Goal: Task Accomplishment & Management: Complete application form

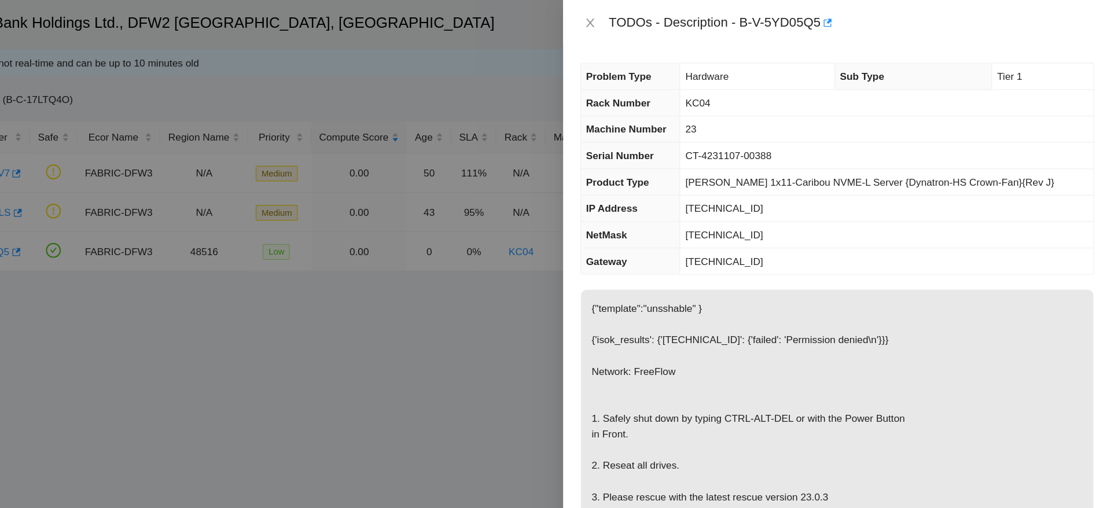
click at [816, 166] on span "23.63.30.218" at bounding box center [796, 168] width 63 height 9
copy span "23.63.30.218"
click at [801, 167] on span "23.63.30.218" at bounding box center [796, 168] width 63 height 9
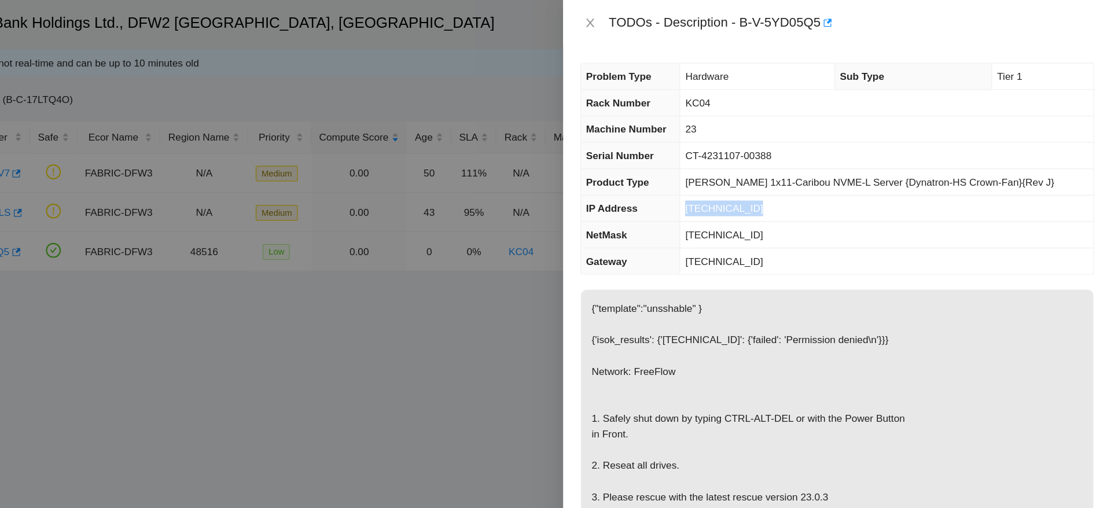
click at [801, 167] on span "23.63.30.218" at bounding box center [796, 168] width 63 height 9
copy span "23.63.30.218"
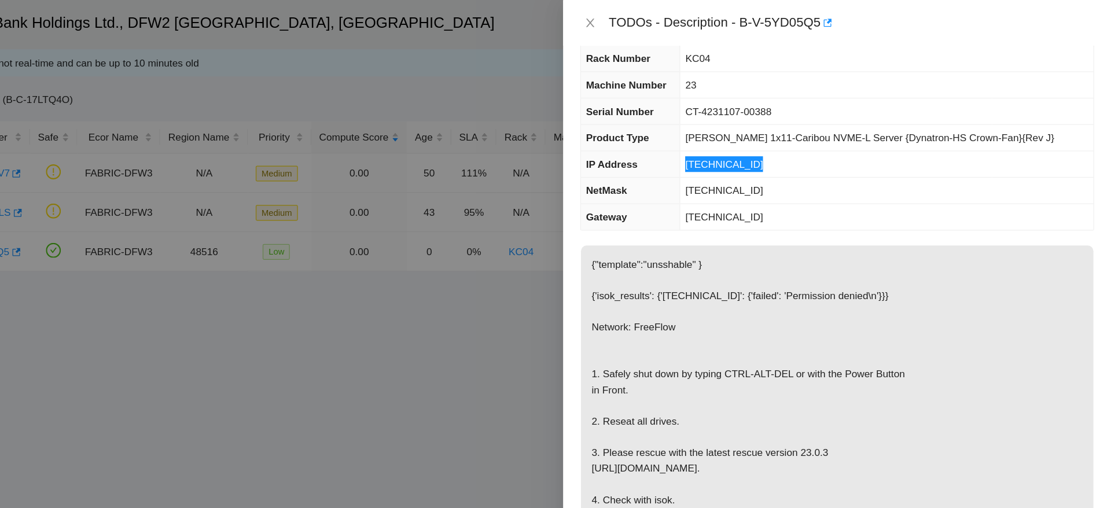
scroll to position [42, 0]
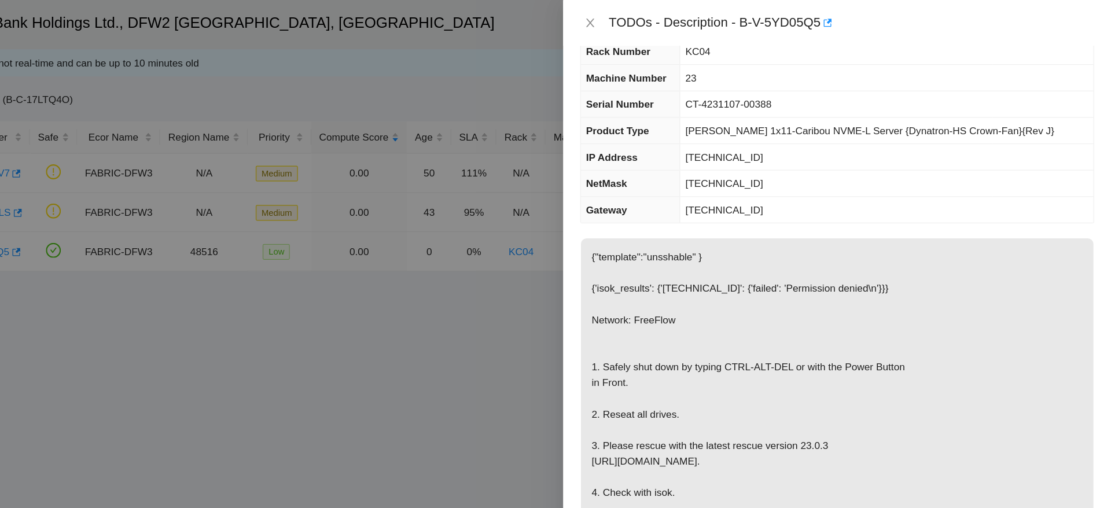
click at [805, 145] on span "255.255.255.192" at bounding box center [796, 148] width 63 height 9
copy span "255.255.255.192"
click at [811, 179] on td "23.63.30.193" at bounding box center [928, 170] width 335 height 21
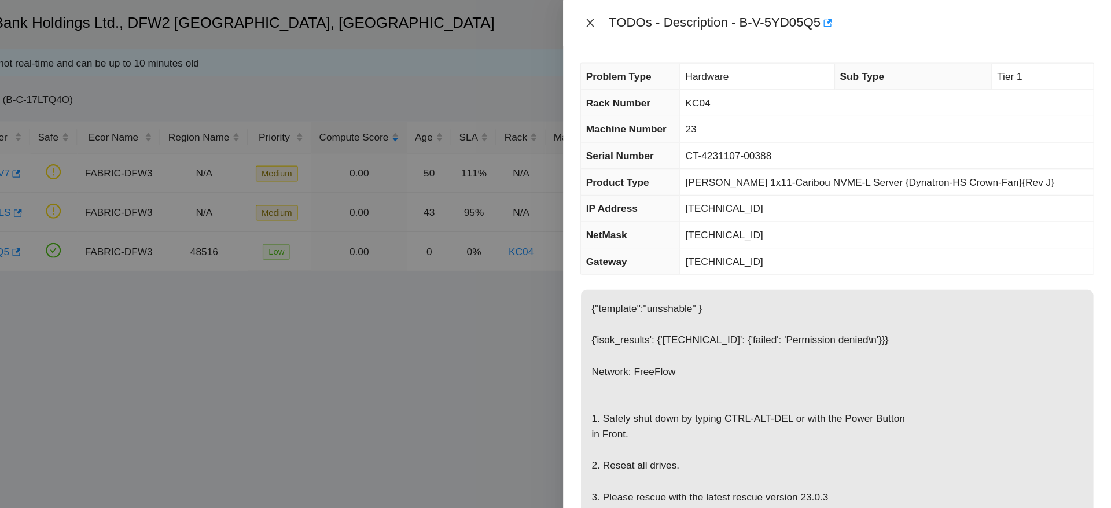
click at [691, 18] on icon "close" at bounding box center [688, 18] width 9 height 9
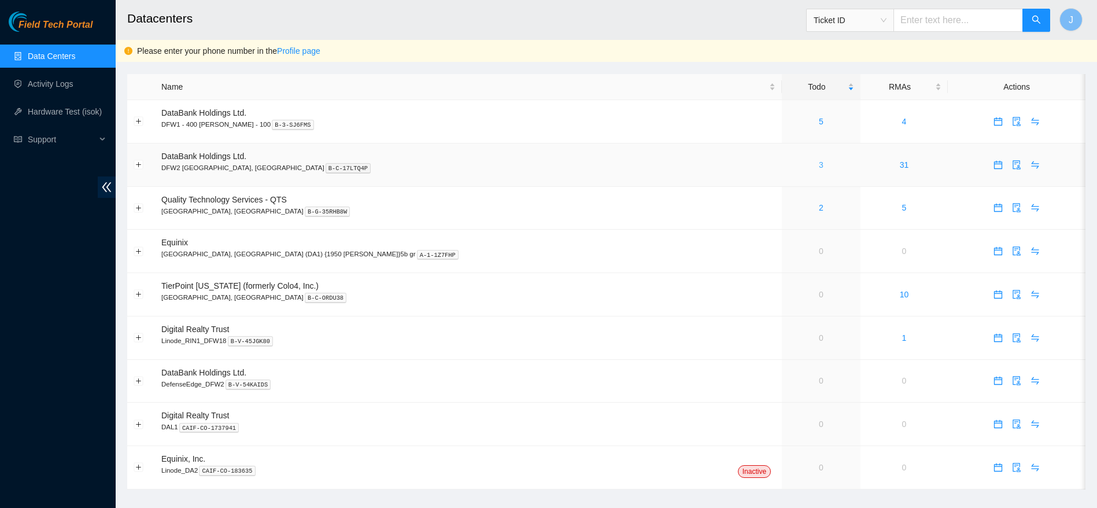
click at [819, 160] on link "3" at bounding box center [821, 164] width 5 height 9
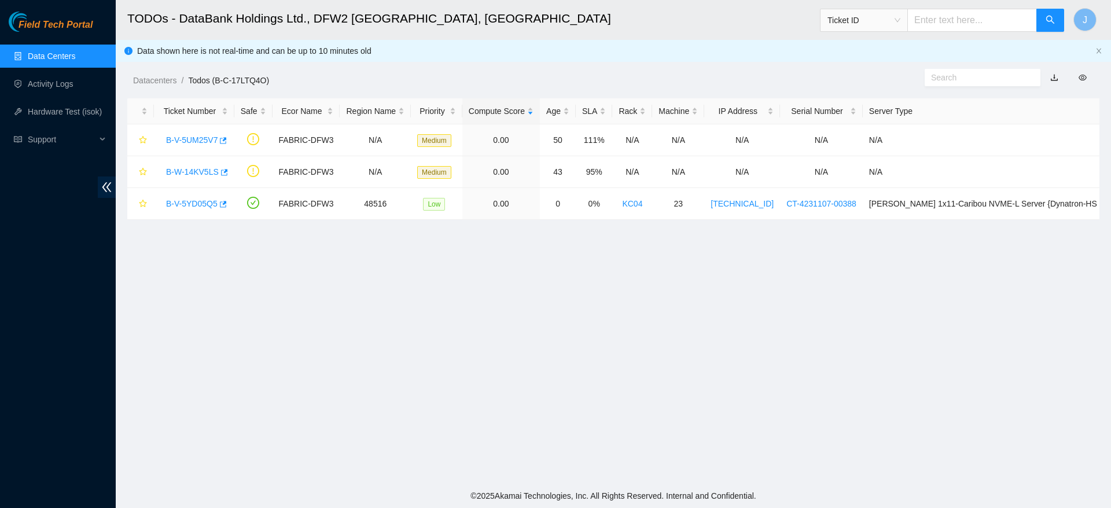
click at [720, 412] on main "TODOs - DataBank Holdings Ltd., DFW2 Richardson, TX Ticket ID J Data shown here…" at bounding box center [613, 242] width 995 height 484
click at [739, 297] on main "TODOs - DataBank Holdings Ltd., DFW2 Richardson, TX Ticket ID J Data shown here…" at bounding box center [613, 242] width 995 height 484
click at [194, 197] on div "B-V-5YD05Q5" at bounding box center [194, 203] width 68 height 19
click at [212, 202] on link "B-V-5YD05Q5" at bounding box center [191, 203] width 51 height 9
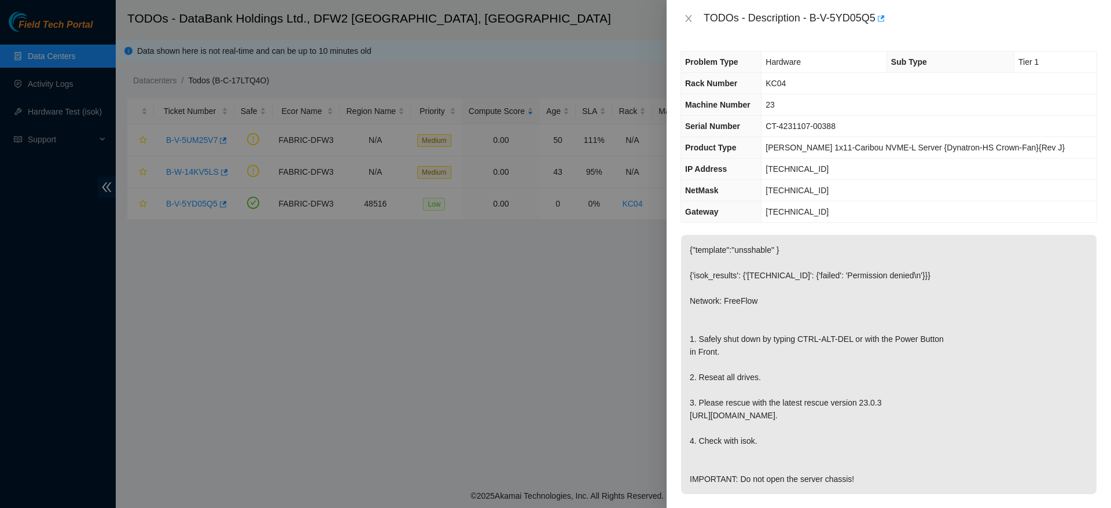
scroll to position [401, 0]
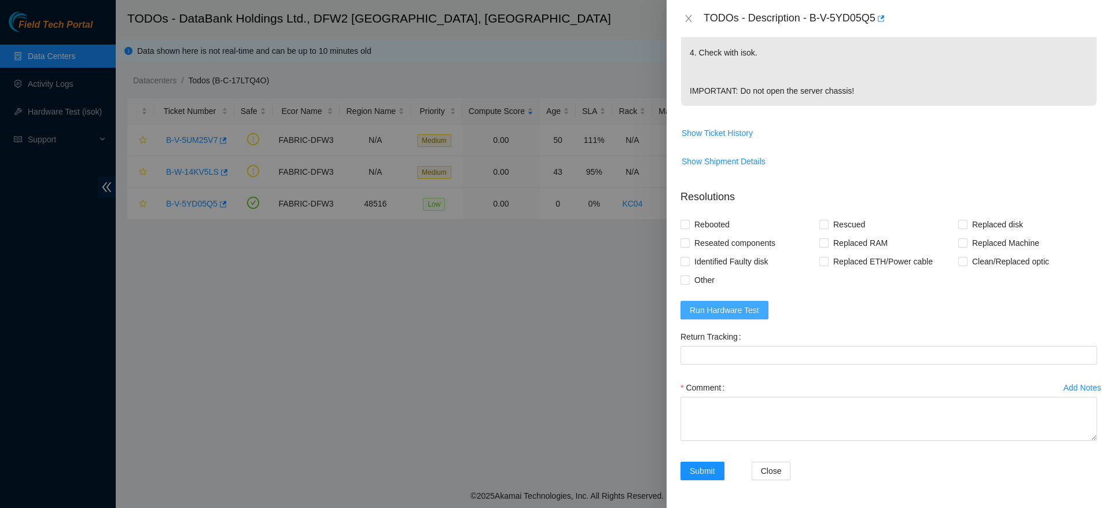
click at [695, 307] on span "Run Hardware Test" at bounding box center [724, 310] width 69 height 13
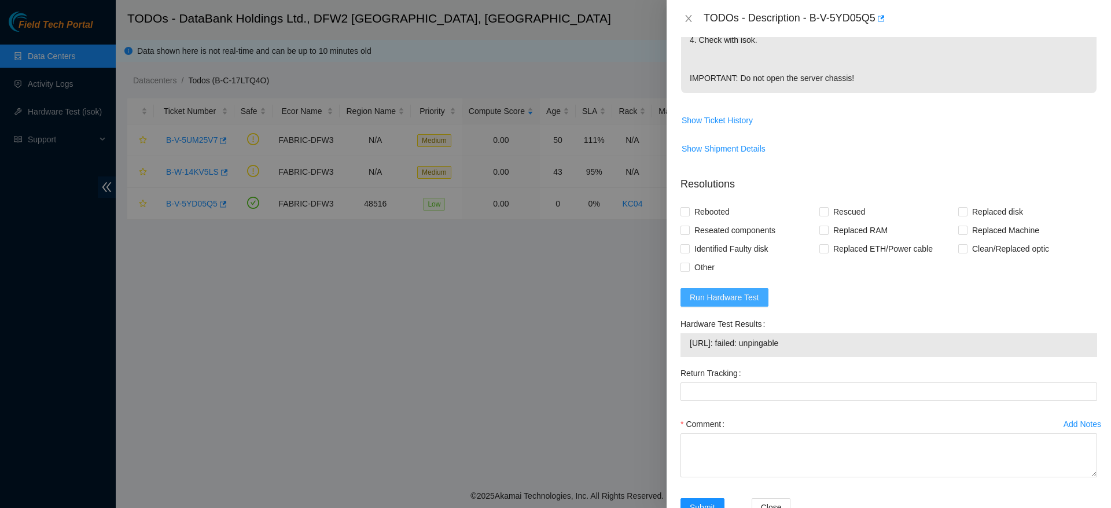
click at [695, 304] on span "Run Hardware Test" at bounding box center [724, 297] width 69 height 13
click at [701, 221] on span "Rebooted" at bounding box center [712, 211] width 45 height 19
click at [688, 215] on input "Rebooted" at bounding box center [684, 211] width 8 height 8
checkbox input "true"
click at [861, 221] on span "Rescued" at bounding box center [848, 211] width 41 height 19
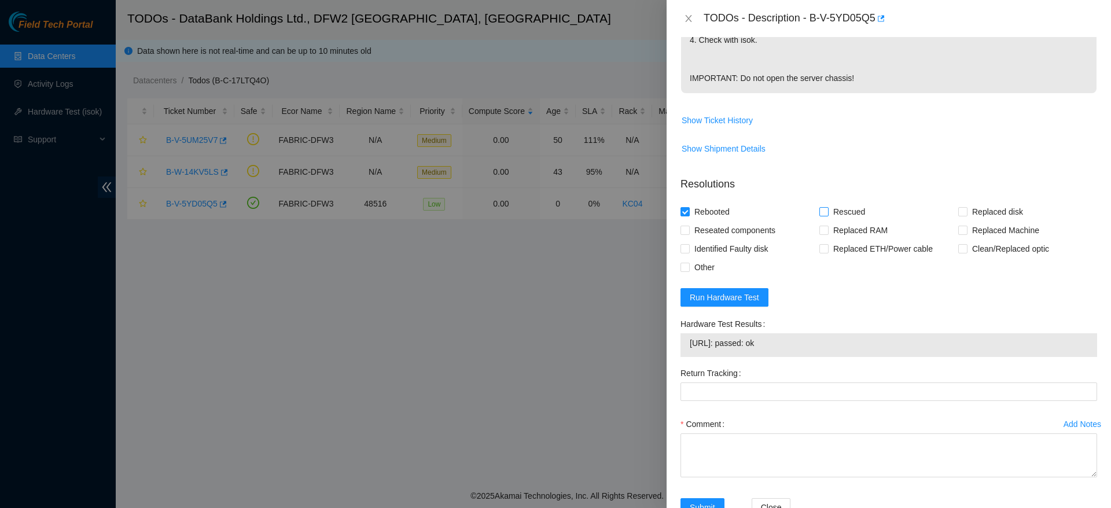
click at [827, 215] on input "Rescued" at bounding box center [823, 211] width 8 height 8
checkbox input "true"
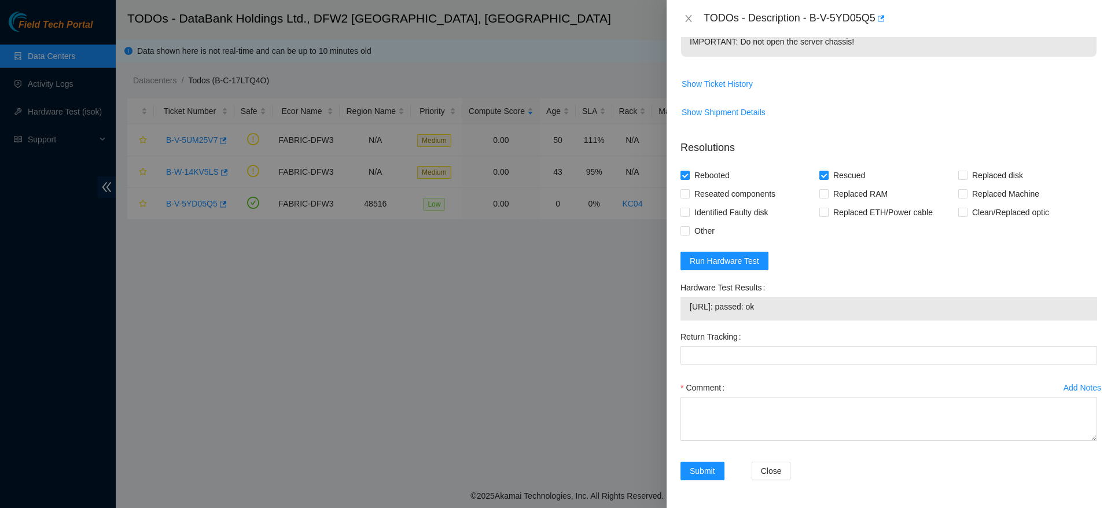
scroll to position [450, 0]
click at [736, 189] on span "Reseated components" at bounding box center [735, 194] width 90 height 19
click at [688, 189] on input "Reseated components" at bounding box center [684, 193] width 8 height 8
checkbox input "true"
click at [710, 233] on span "Other" at bounding box center [705, 231] width 30 height 19
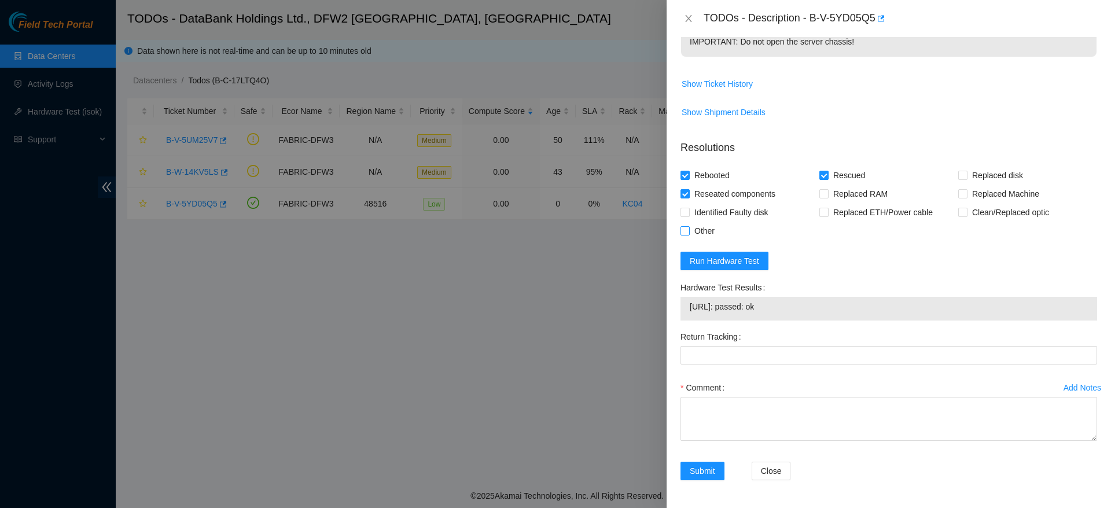
click at [688, 233] on input "Other" at bounding box center [684, 230] width 8 height 8
checkbox input "true"
click at [739, 423] on textarea "Comment" at bounding box center [888, 419] width 417 height 44
click at [687, 406] on textarea "resat drives, power drain" at bounding box center [888, 419] width 417 height 44
type textarea "powered down safelyresat drives, power drain"
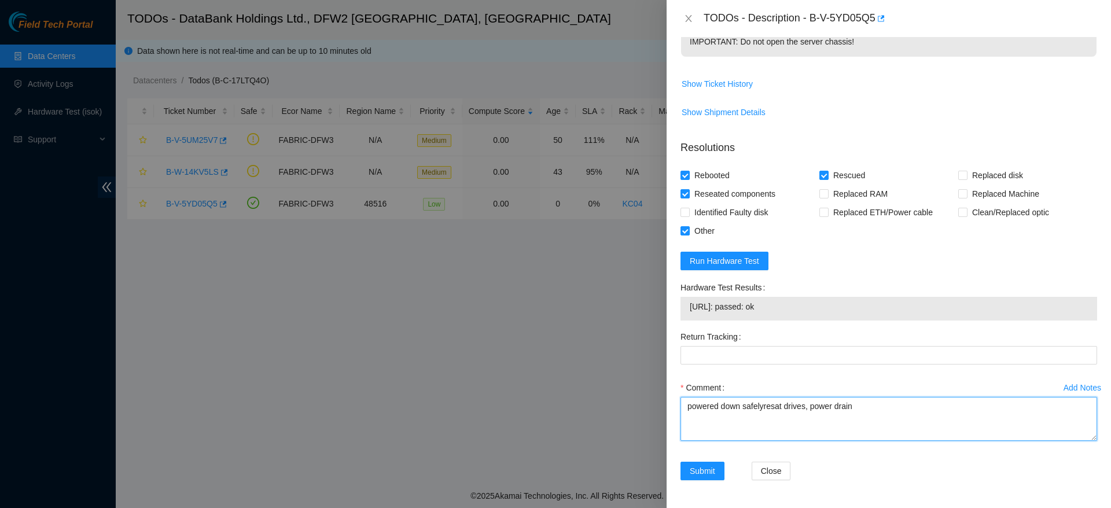
click at [754, 406] on textarea "powered down safelyresat drives, power drain" at bounding box center [888, 419] width 417 height 44
drag, startPoint x: 754, startPoint y: 406, endPoint x: 753, endPoint y: 441, distance: 34.7
click at [753, 441] on div "Comment powered down safelyresat drives, power drain" at bounding box center [888, 412] width 417 height 69
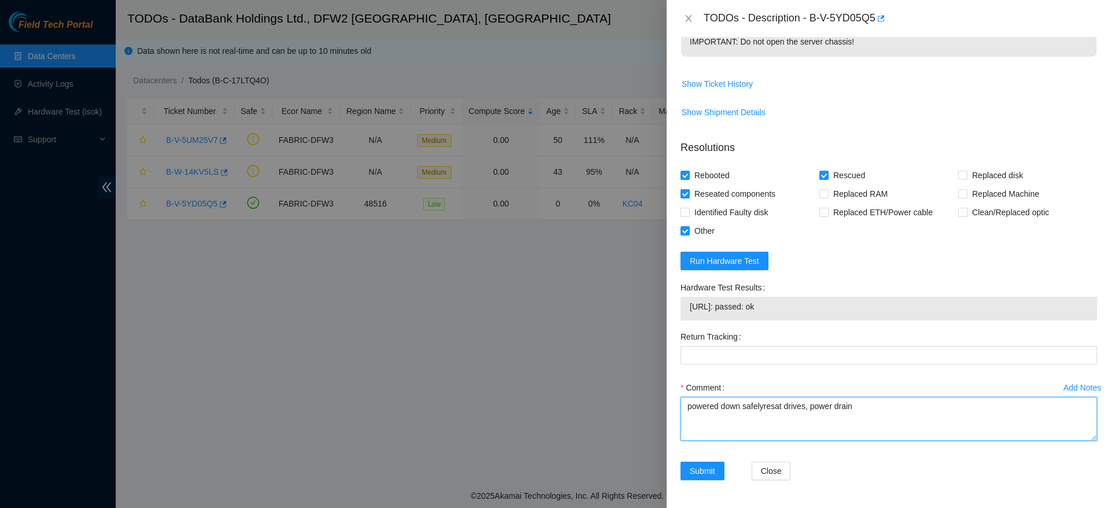
drag, startPoint x: 761, startPoint y: 400, endPoint x: 721, endPoint y: 408, distance: 40.2
click at [721, 408] on textarea "powered down safelyresat drives, power drain" at bounding box center [888, 419] width 417 height 44
type textarea "powered down safely, resat drives, rescued, configured checked with isok passin…"
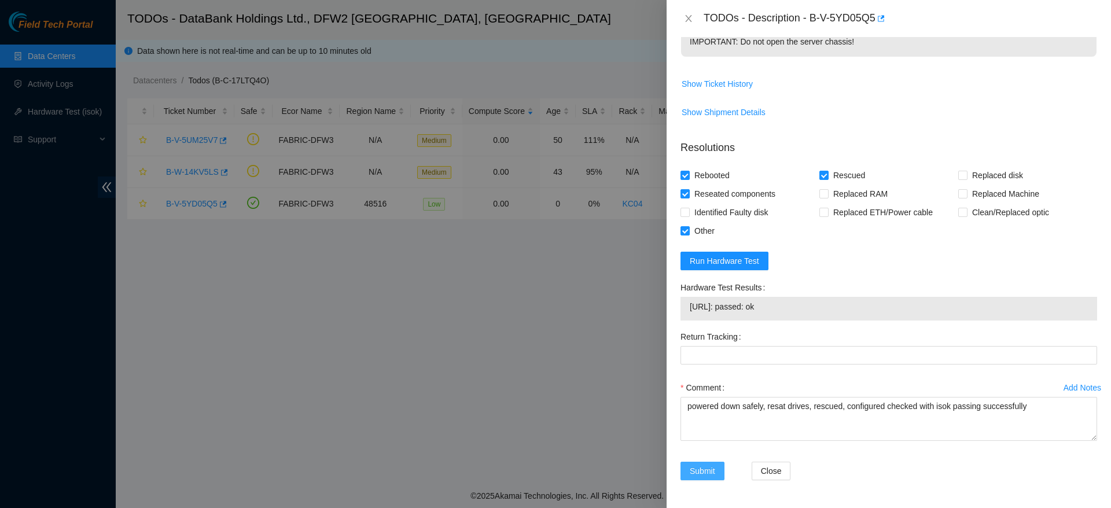
click at [701, 475] on span "Submit" at bounding box center [702, 471] width 25 height 13
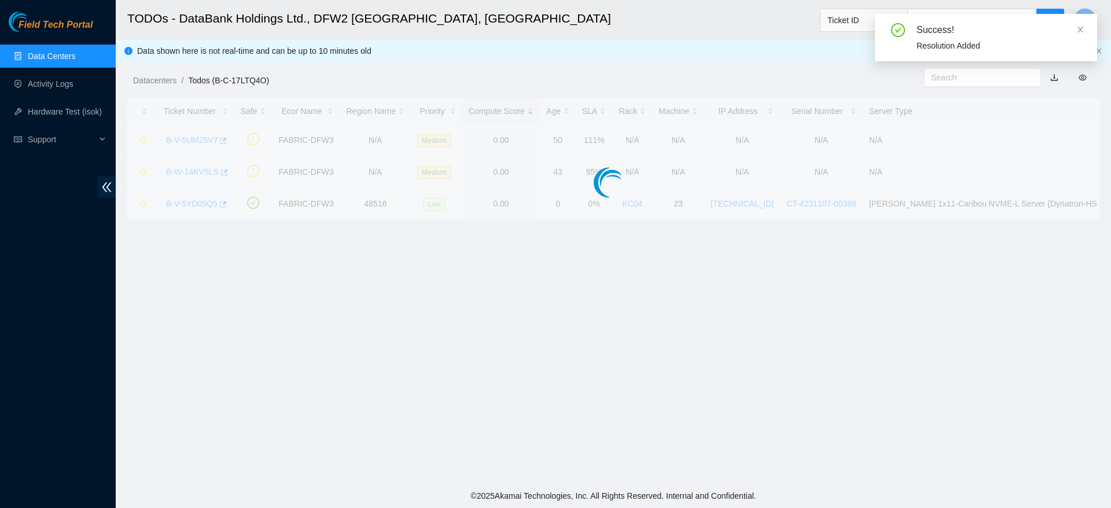
scroll to position [278, 0]
